Goal: Navigation & Orientation: Find specific page/section

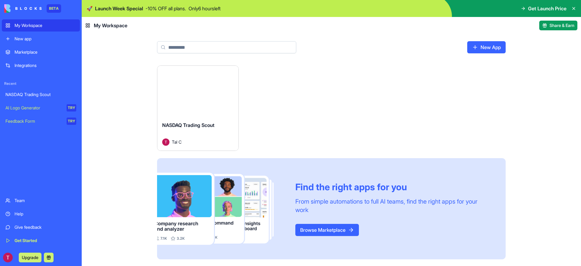
click at [213, 112] on div "Launch" at bounding box center [197, 91] width 81 height 51
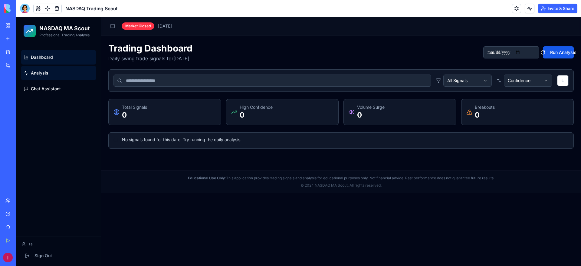
click at [55, 73] on link "Analysis" at bounding box center [58, 73] width 75 height 15
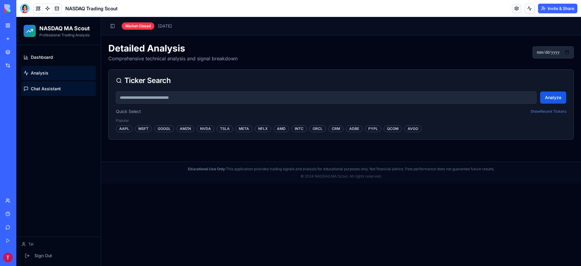
click at [61, 85] on link "Chat Assistant" at bounding box center [58, 88] width 75 height 15
